Goal: Consume media (video, audio): Consume media (video, audio)

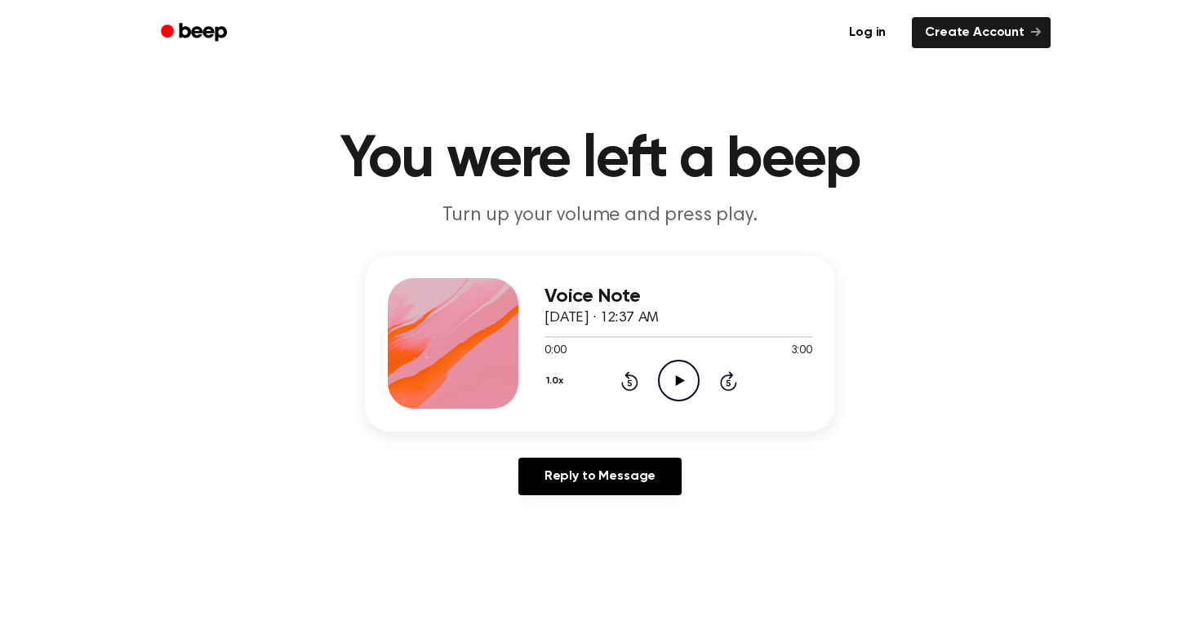
click at [680, 376] on icon "Play Audio" at bounding box center [679, 381] width 42 height 42
click at [686, 397] on icon "Pause Audio" at bounding box center [679, 381] width 42 height 42
click at [671, 379] on icon "Play Audio" at bounding box center [679, 381] width 42 height 42
drag, startPoint x: 582, startPoint y: 336, endPoint x: 526, endPoint y: 337, distance: 56.4
click at [526, 337] on div "Voice Note [DATE] · 12:37 AM 0:27 3:00 Your browser does not support the [objec…" at bounding box center [600, 344] width 470 height 176
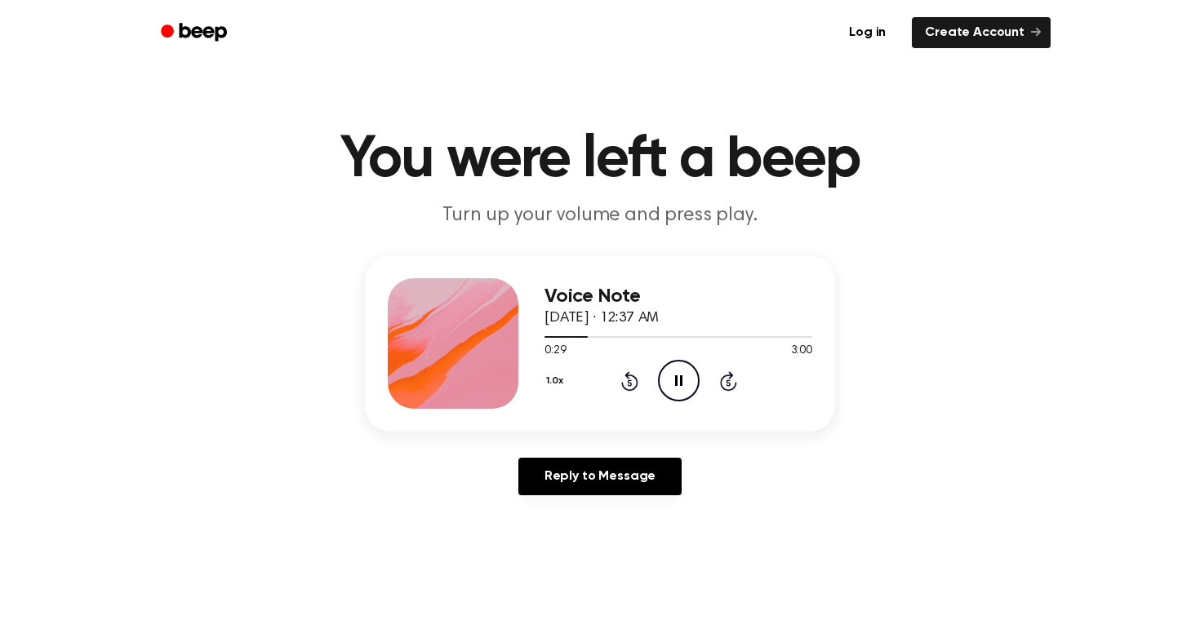
click at [579, 345] on div "0:29 3:00" at bounding box center [679, 351] width 268 height 17
drag, startPoint x: 569, startPoint y: 340, endPoint x: 521, endPoint y: 343, distance: 48.2
click at [519, 342] on div "Voice Note [DATE] · 12:37 AM 0:30 3:00 Your browser does not support the [objec…" at bounding box center [600, 344] width 470 height 176
click at [556, 338] on div at bounding box center [679, 336] width 268 height 13
click at [557, 385] on button "1.0x" at bounding box center [557, 381] width 24 height 28
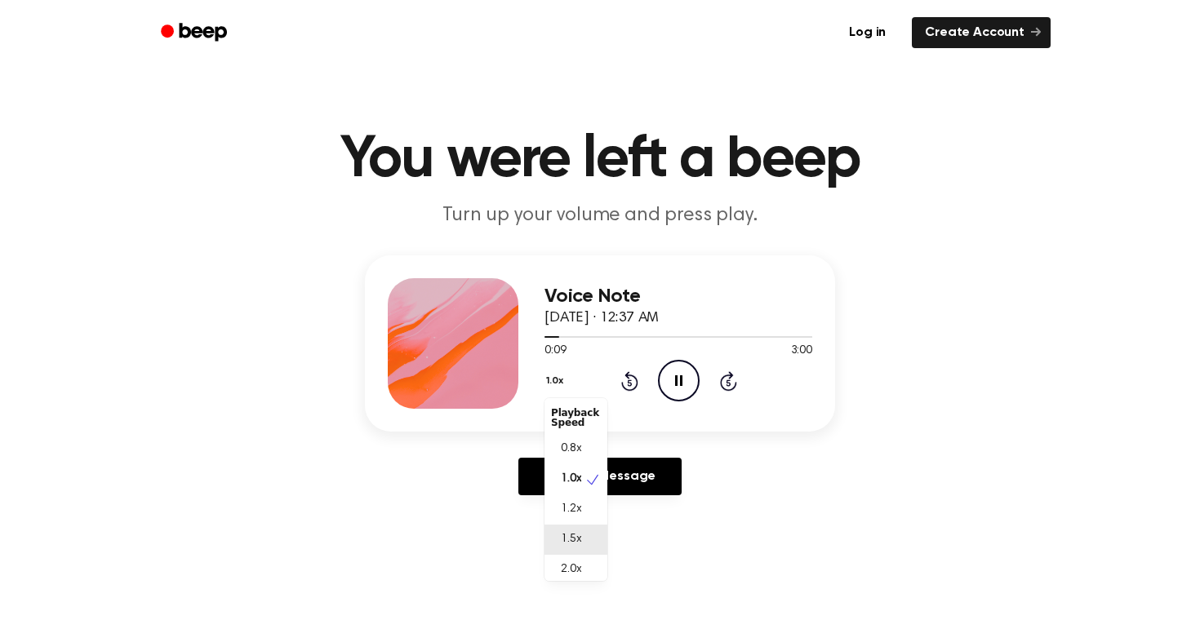
click at [587, 536] on div "1.5x" at bounding box center [576, 540] width 63 height 30
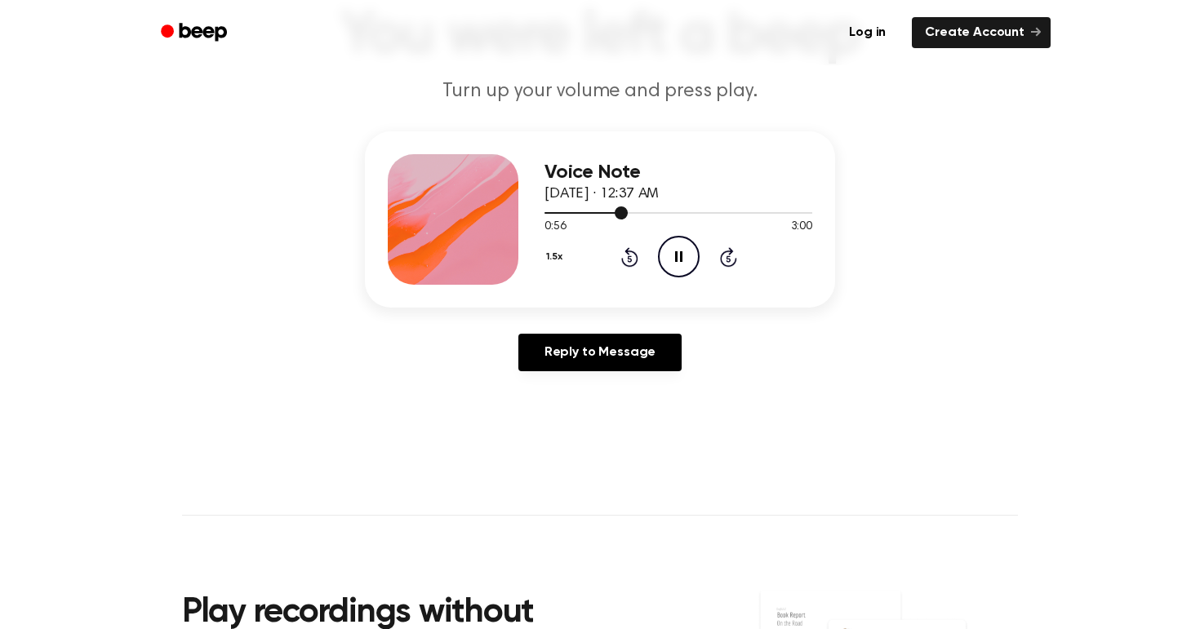
scroll to position [128, 0]
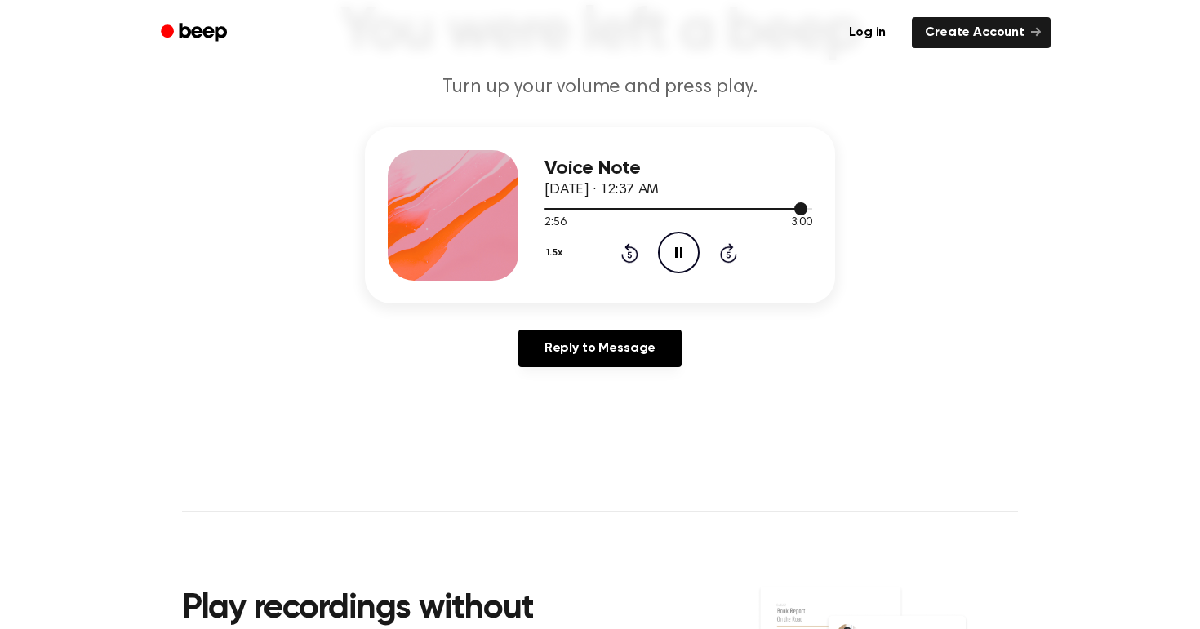
click at [672, 211] on div at bounding box center [679, 208] width 268 height 13
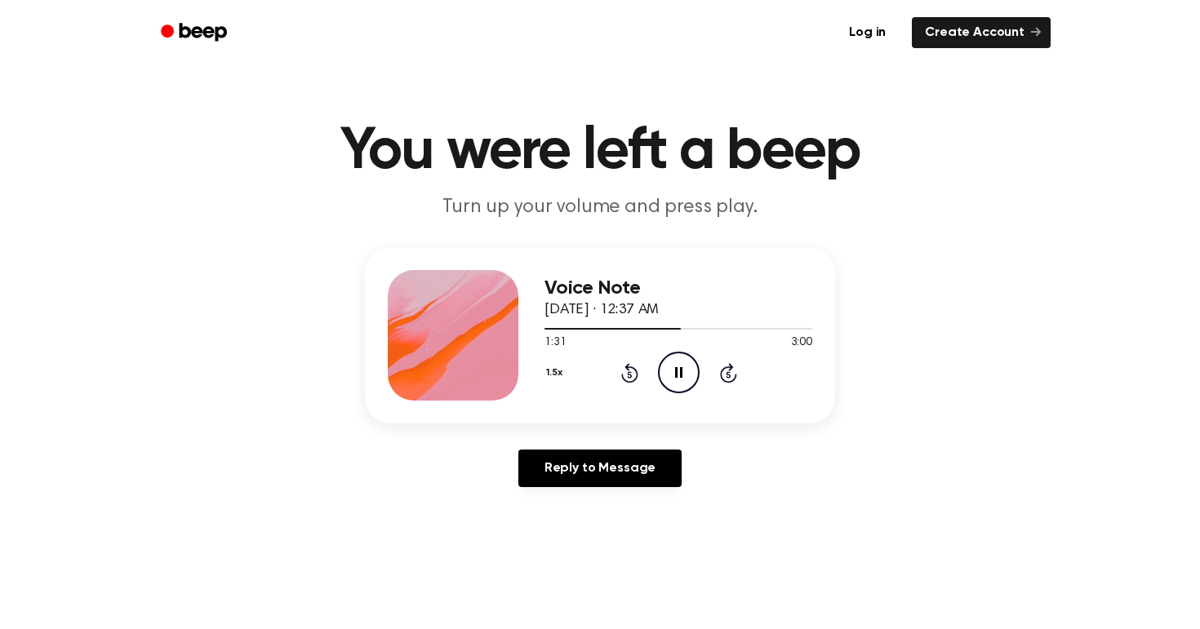
scroll to position [0, 0]
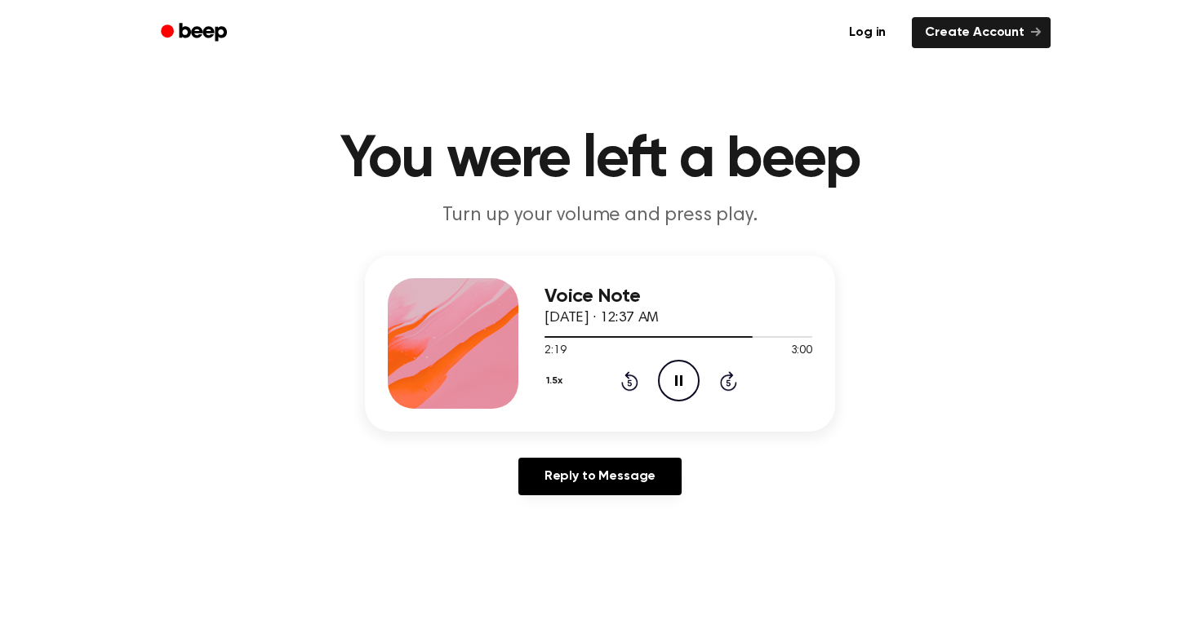
click at [672, 389] on icon "Pause Audio" at bounding box center [679, 381] width 42 height 42
click at [632, 381] on icon "Rewind 5 seconds" at bounding box center [629, 381] width 18 height 21
click at [662, 385] on icon "Play Audio" at bounding box center [679, 381] width 42 height 42
click at [637, 380] on icon at bounding box center [629, 381] width 17 height 20
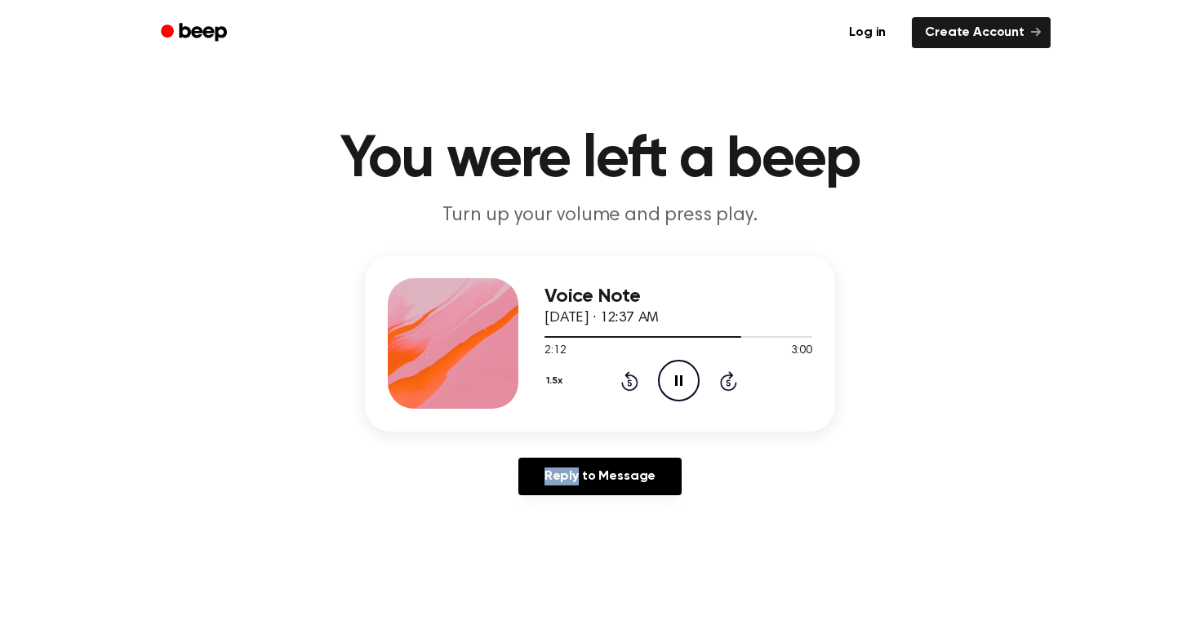
click at [637, 380] on icon at bounding box center [629, 381] width 17 height 20
click at [683, 372] on icon "Play Audio" at bounding box center [679, 381] width 42 height 42
click at [771, 334] on div at bounding box center [679, 336] width 268 height 13
